Goal: Task Accomplishment & Management: Manage account settings

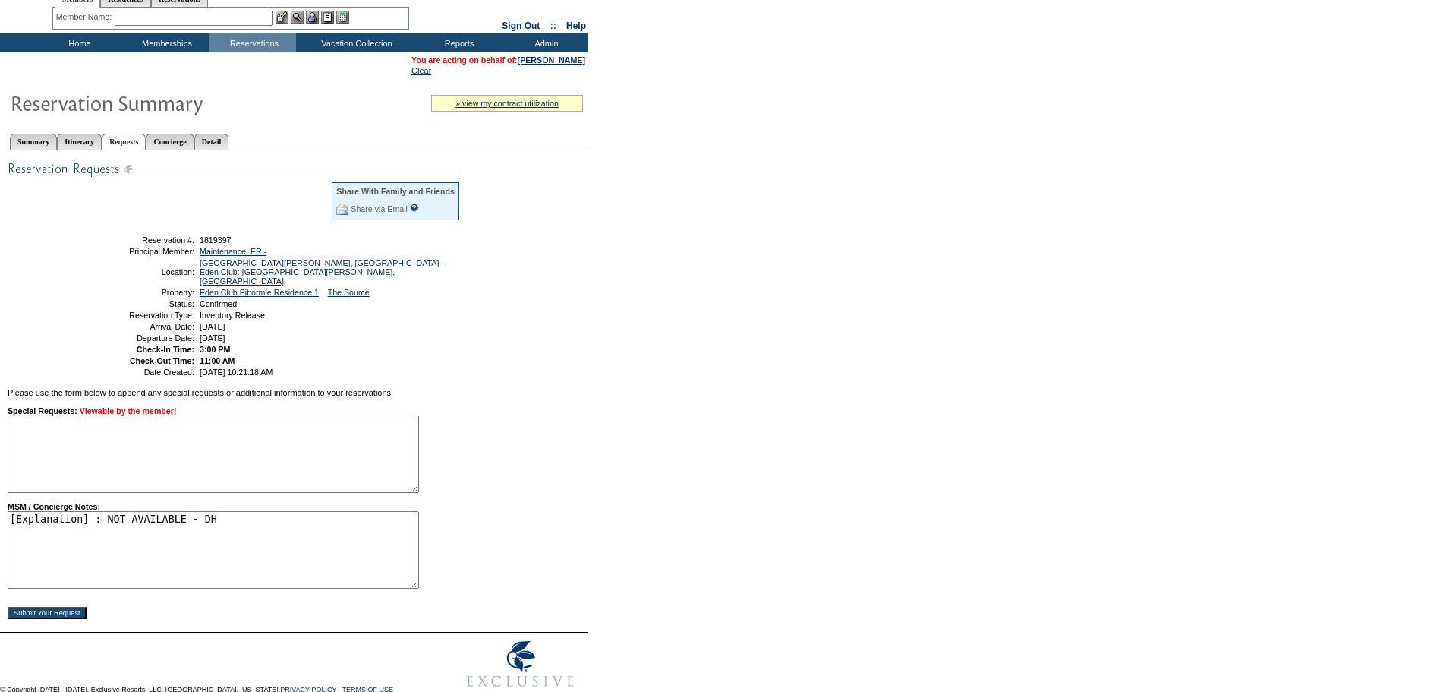
scroll to position [76, 0]
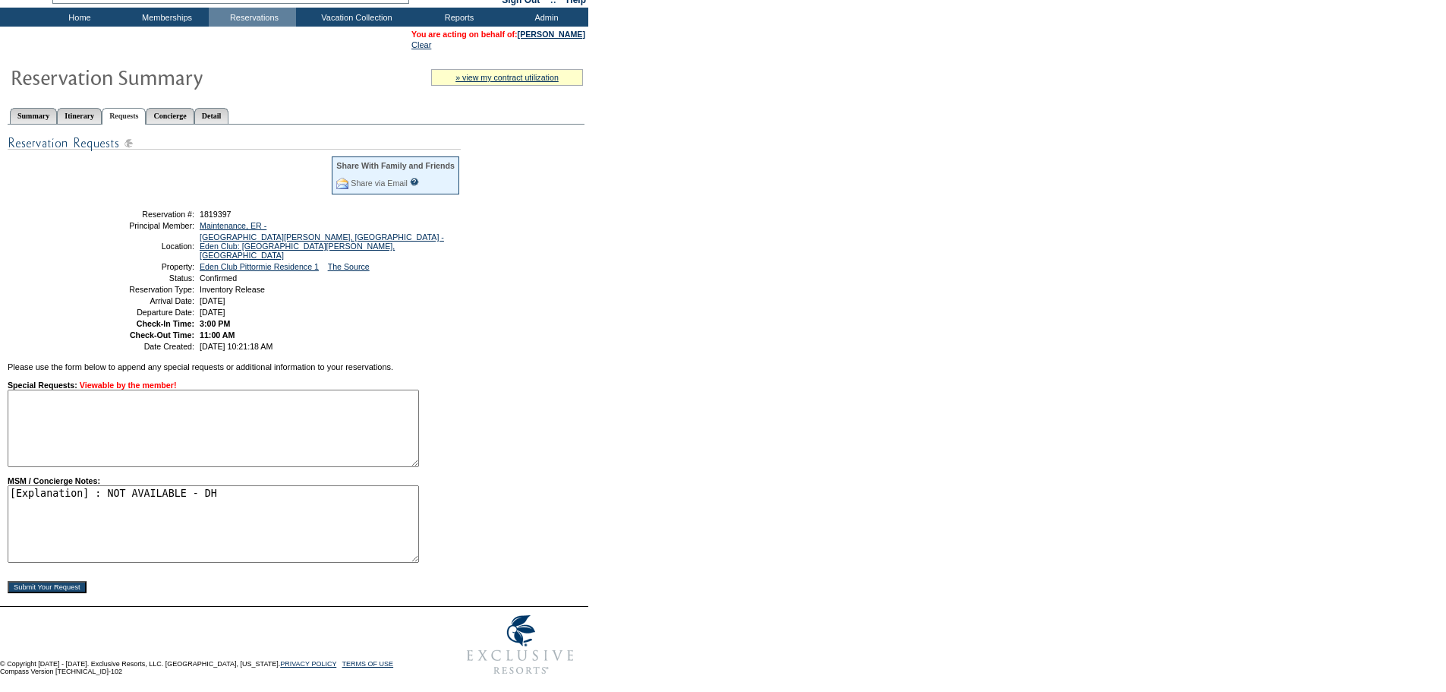
drag, startPoint x: 207, startPoint y: 495, endPoint x: 100, endPoint y: 484, distance: 107.7
click at [100, 485] on textarea "[Explanation] : NOT AVAILABLE - DH" at bounding box center [214, 523] width 412 height 77
type textarea "[Explanation] : Release to CWL 10/10 - DH"
click at [68, 585] on input "Submit Your Request" at bounding box center [47, 587] width 79 height 12
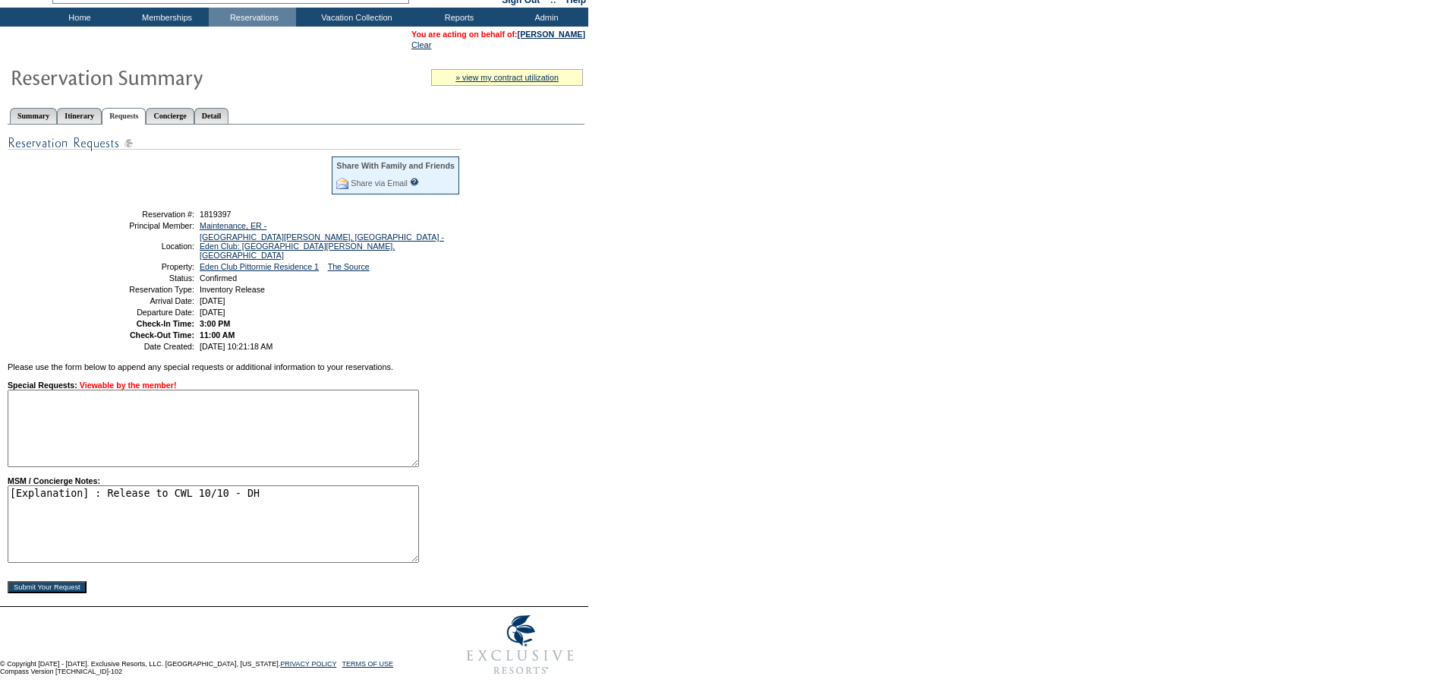
click at [68, 585] on input "Submit Your Request" at bounding box center [47, 587] width 79 height 12
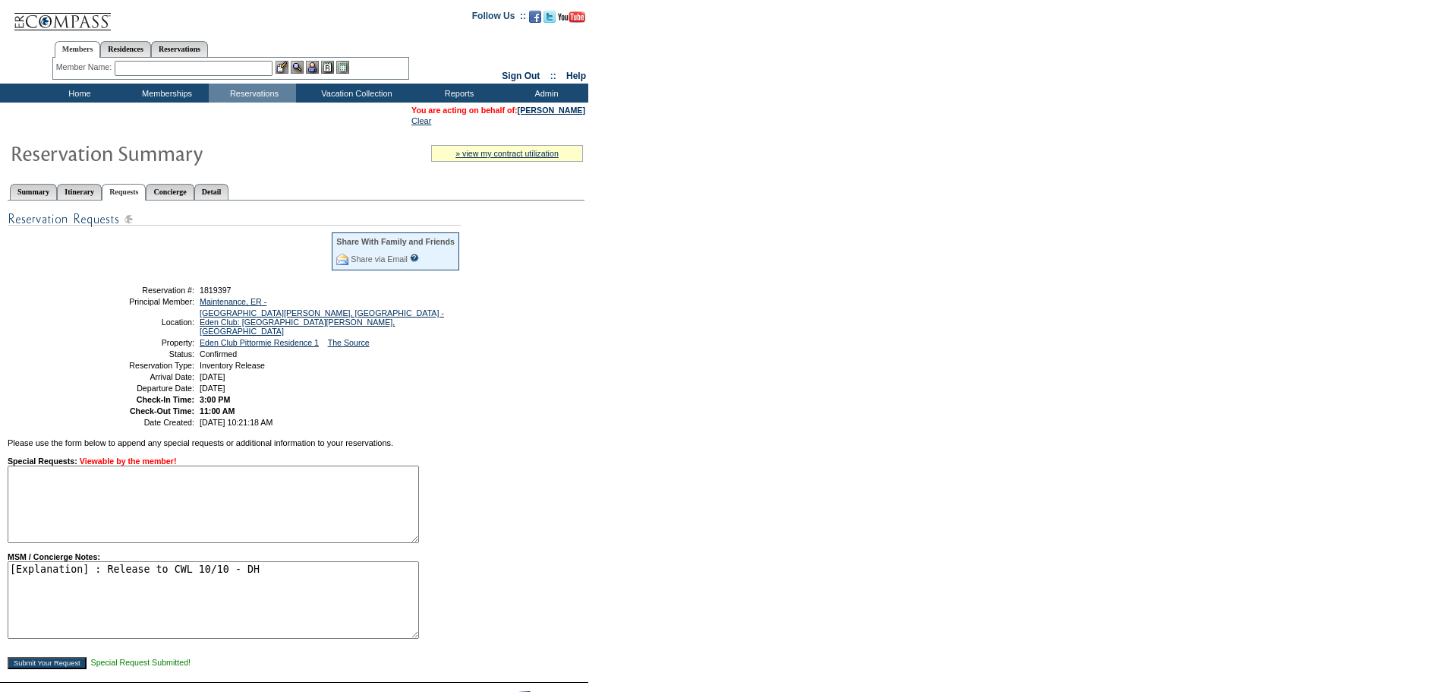
scroll to position [76, 0]
